Goal: Information Seeking & Learning: Learn about a topic

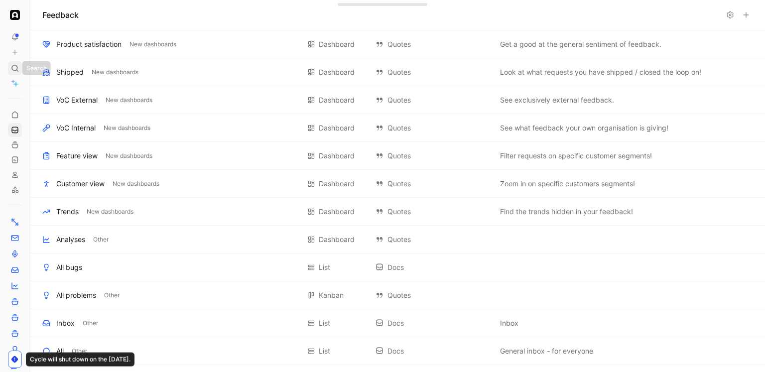
click at [15, 65] on use at bounding box center [15, 68] width 6 height 6
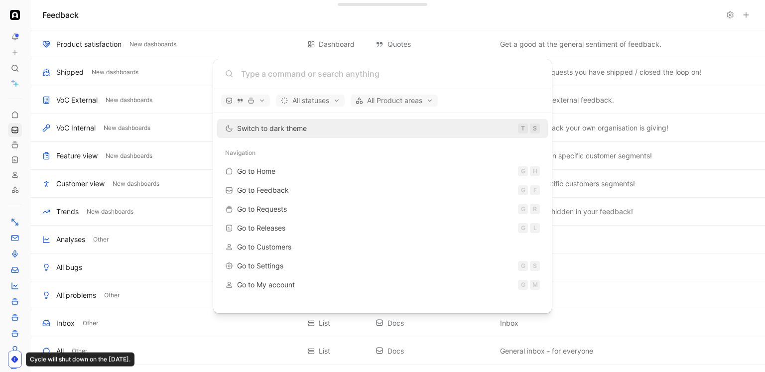
type input "f"
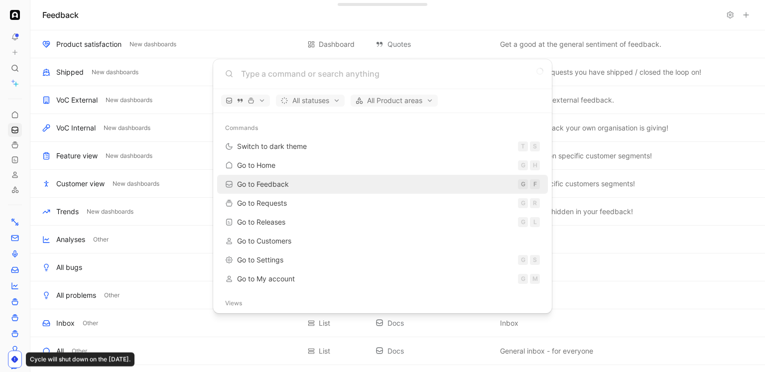
type input "c"
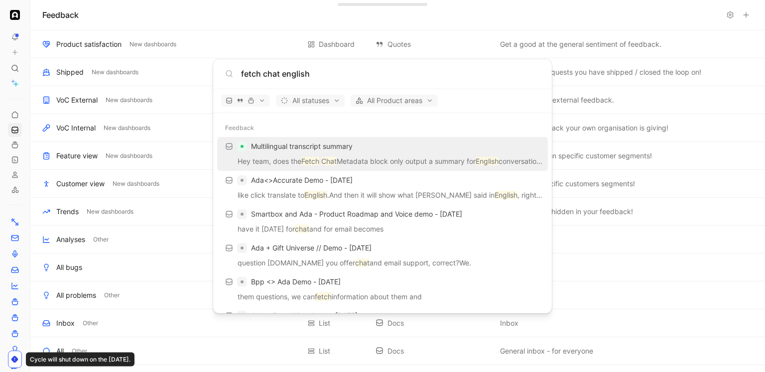
type input "fetch chat english"
click at [347, 163] on p "Hey team, does the Fetch Chat Metadata block only output a summary for English …" at bounding box center [382, 162] width 325 height 15
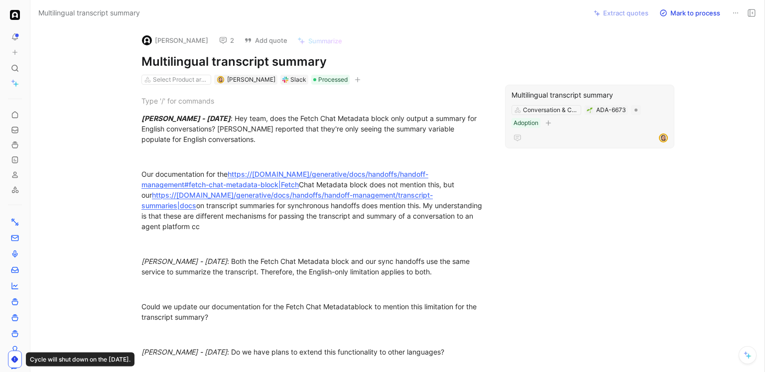
click at [520, 93] on div "Multilingual transcript summary" at bounding box center [589, 95] width 156 height 12
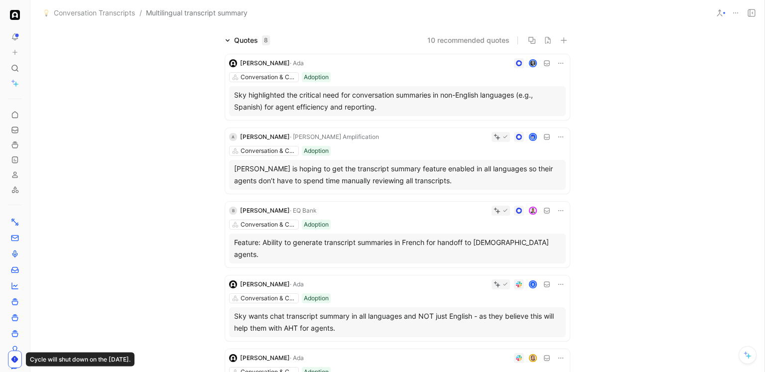
scroll to position [65, 0]
click at [370, 152] on div "Conversation & Channel Management Adoption" at bounding box center [397, 151] width 337 height 10
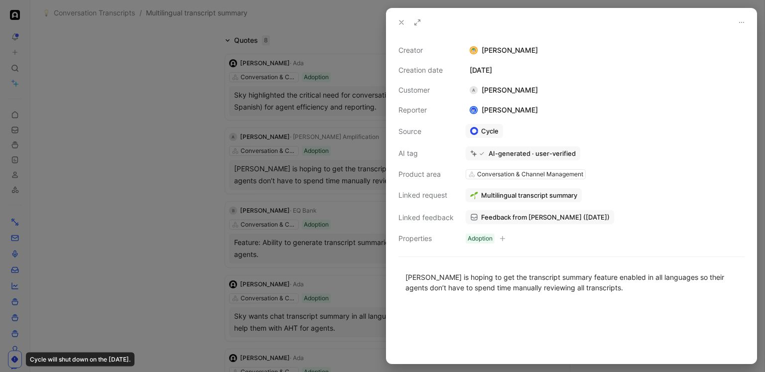
click at [512, 92] on div "A [PERSON_NAME]" at bounding box center [504, 90] width 76 height 12
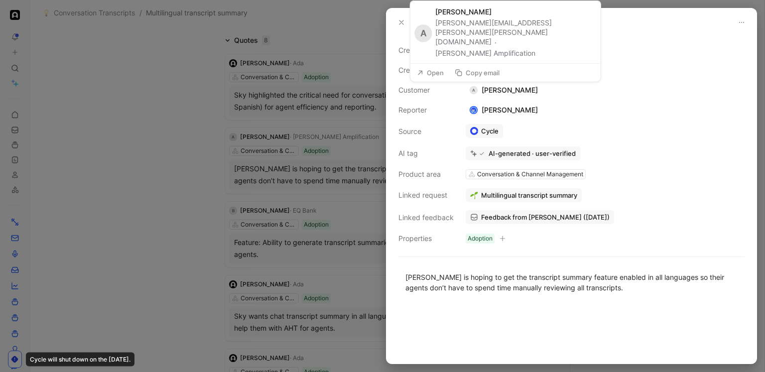
copy div "[PERSON_NAME]"
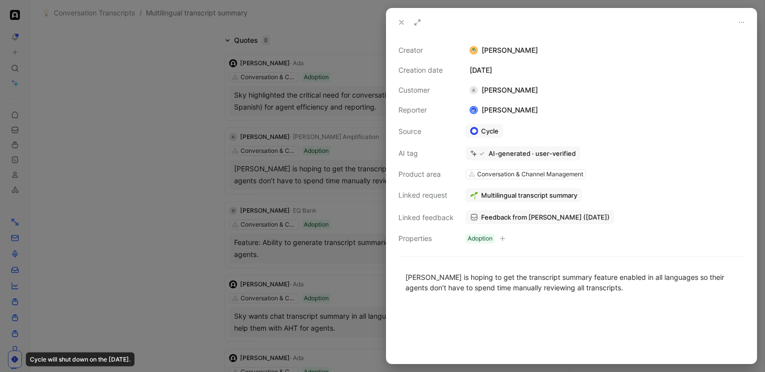
click at [350, 259] on div at bounding box center [382, 186] width 765 height 372
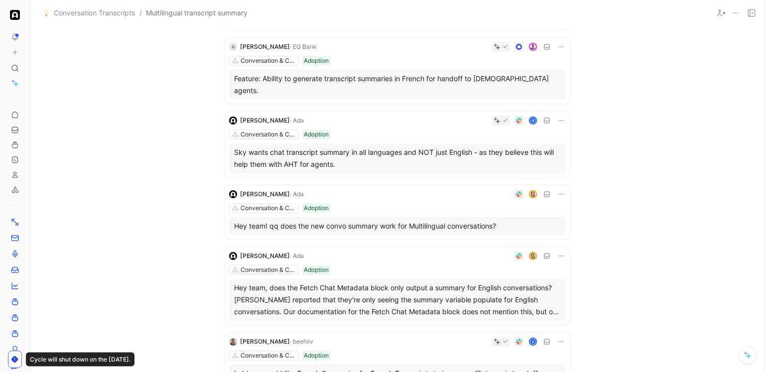
scroll to position [237, 0]
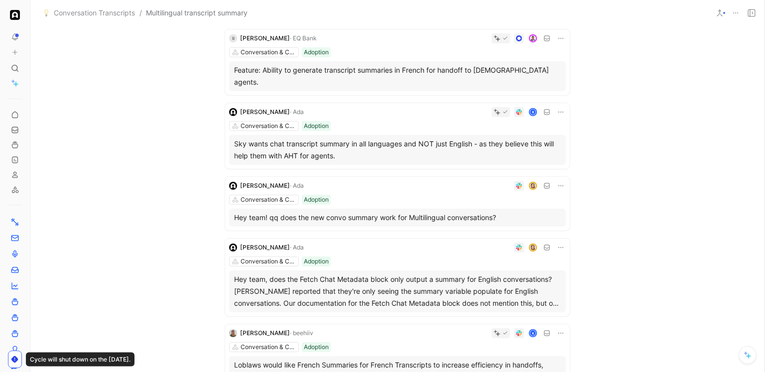
click at [384, 181] on div "[PERSON_NAME] · Ada Conversation & Channel Management Adoption Hey team! qq doe…" at bounding box center [397, 204] width 345 height 54
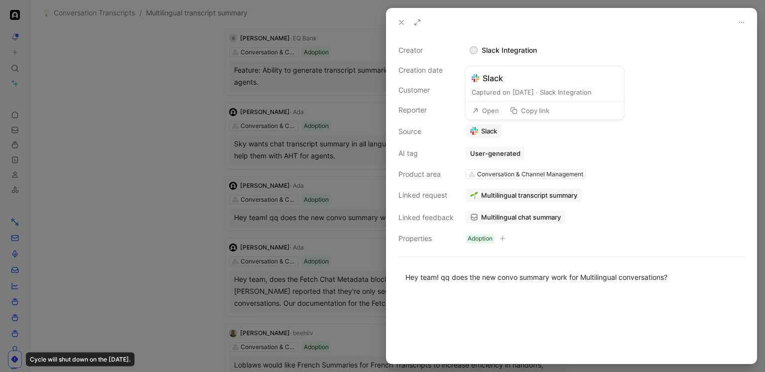
click at [488, 117] on button "Open" at bounding box center [486, 111] width 36 height 14
click at [307, 174] on div at bounding box center [382, 186] width 765 height 372
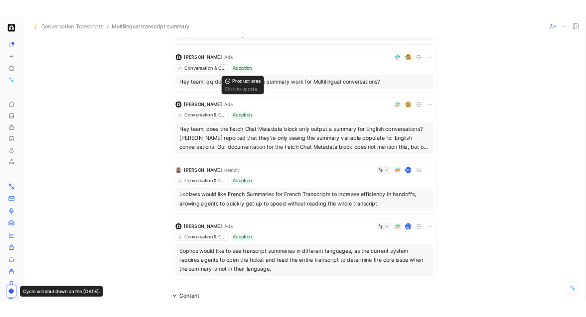
scroll to position [375, 0]
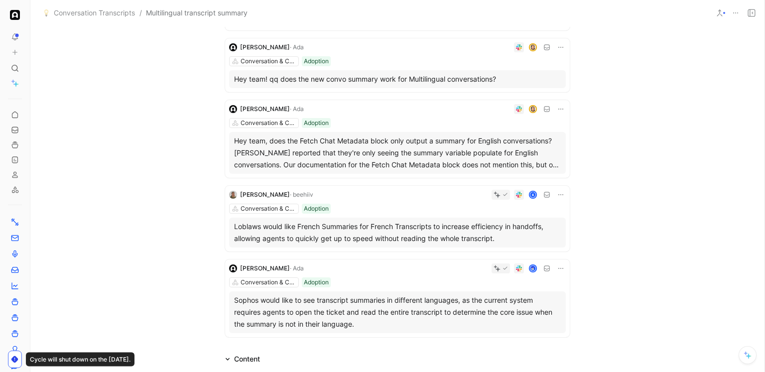
click at [359, 291] on div "Sophos would like to see transcript summaries in different languages, as the cu…" at bounding box center [397, 312] width 337 height 42
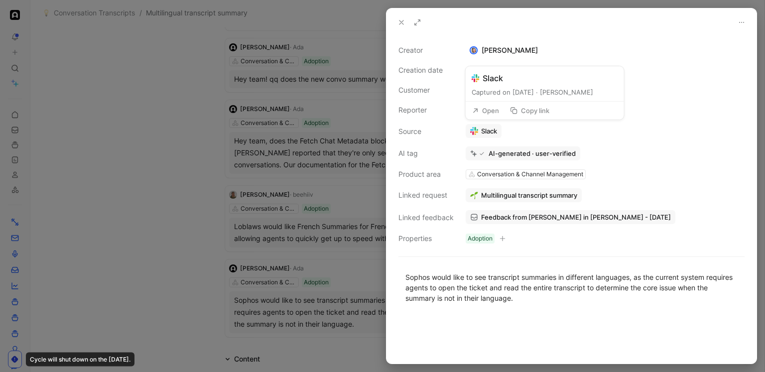
click at [484, 116] on button "Open" at bounding box center [486, 111] width 36 height 14
click at [298, 131] on div at bounding box center [382, 186] width 765 height 372
